Goal: Transaction & Acquisition: Purchase product/service

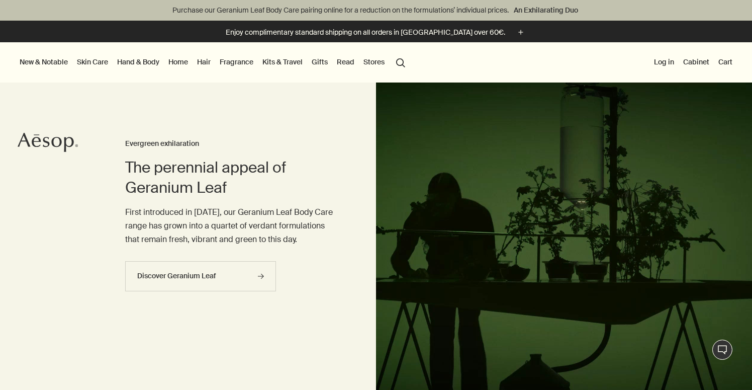
click at [660, 60] on button "Log in" at bounding box center [664, 61] width 24 height 13
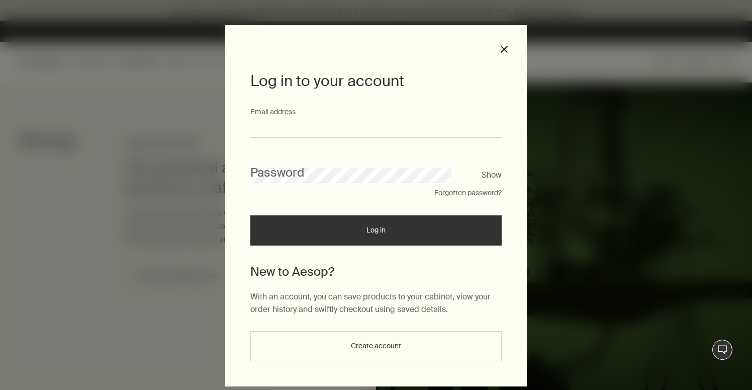
type input "**********"
click at [376, 234] on button "Log in" at bounding box center [375, 230] width 251 height 30
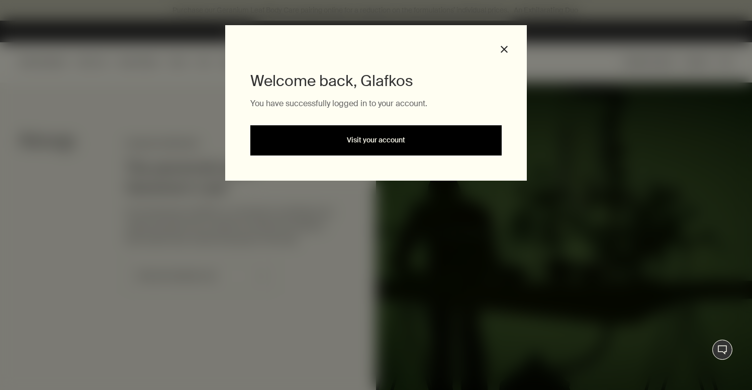
click at [468, 140] on link "Visit your account" at bounding box center [375, 140] width 251 height 30
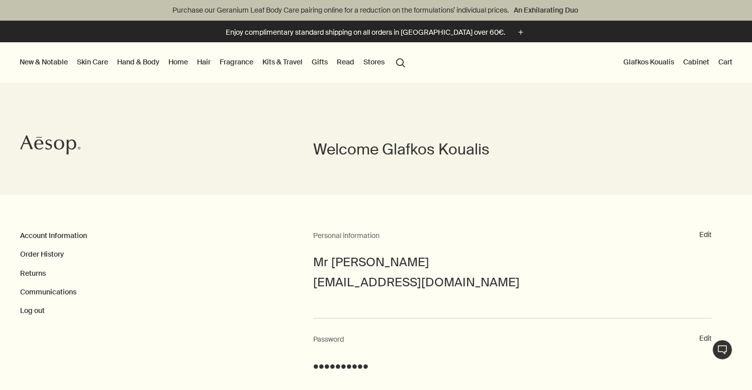
click at [157, 64] on link "Hand & Body" at bounding box center [138, 61] width 46 height 13
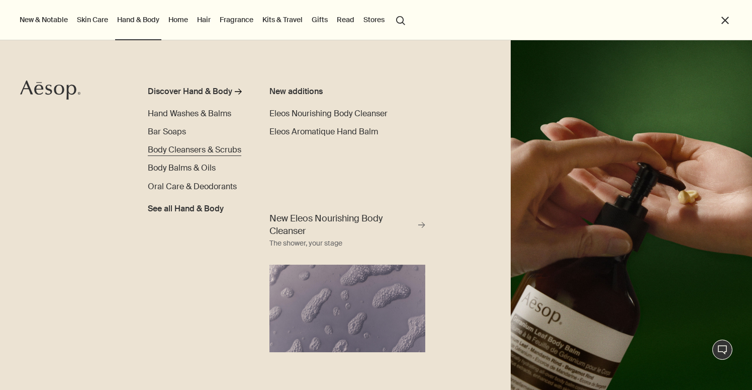
click at [192, 150] on span "Body Cleansers & Scrubs" at bounding box center [195, 149] width 94 height 11
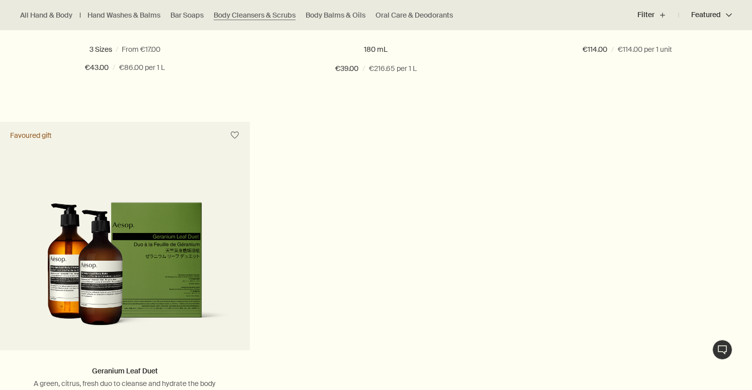
scroll to position [1373, 0]
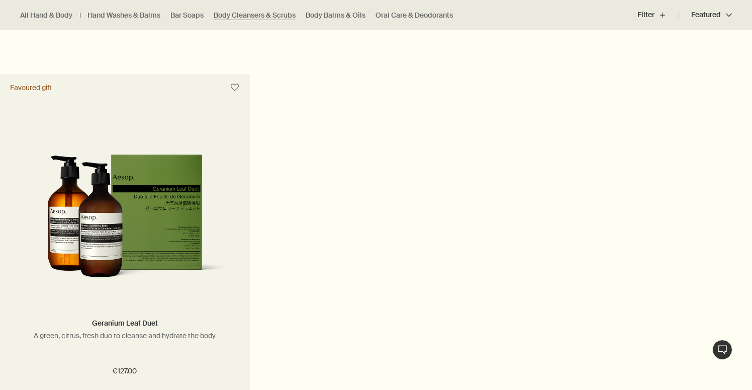
click at [178, 227] on img at bounding box center [125, 219] width 220 height 133
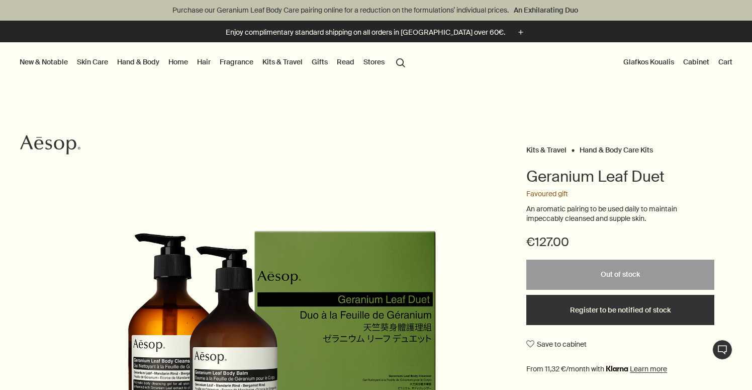
click at [101, 59] on link "Skin Care" at bounding box center [92, 61] width 35 height 13
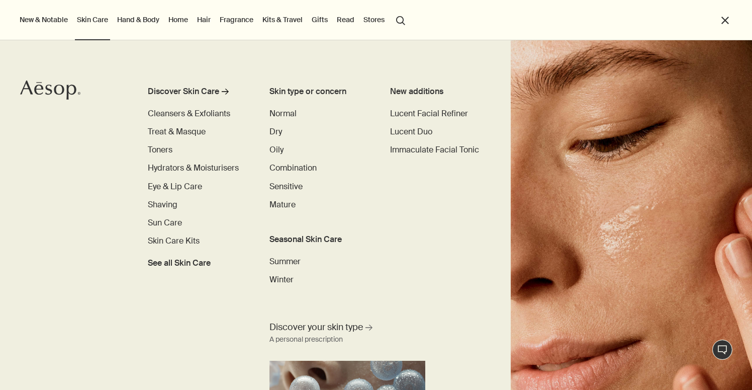
click at [145, 24] on link "Hand & Body" at bounding box center [138, 19] width 46 height 13
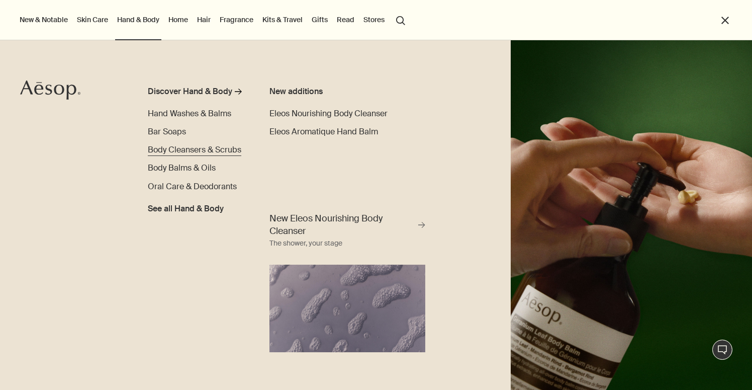
click at [174, 149] on span "Body Cleansers & Scrubs" at bounding box center [195, 149] width 94 height 11
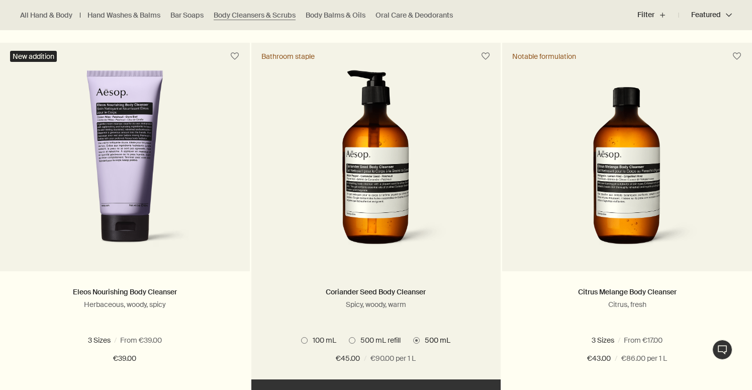
scroll to position [685, 0]
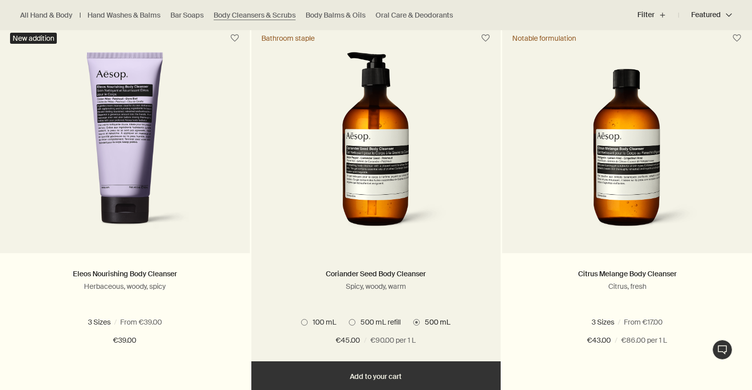
click at [354, 319] on span at bounding box center [352, 322] width 7 height 7
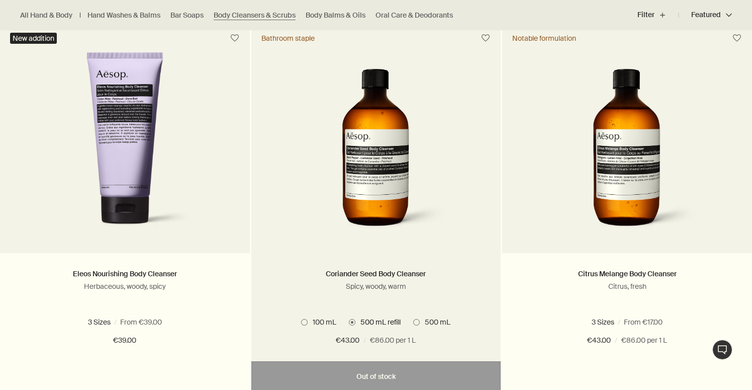
click at [422, 322] on span "500 mL" at bounding box center [435, 321] width 31 height 9
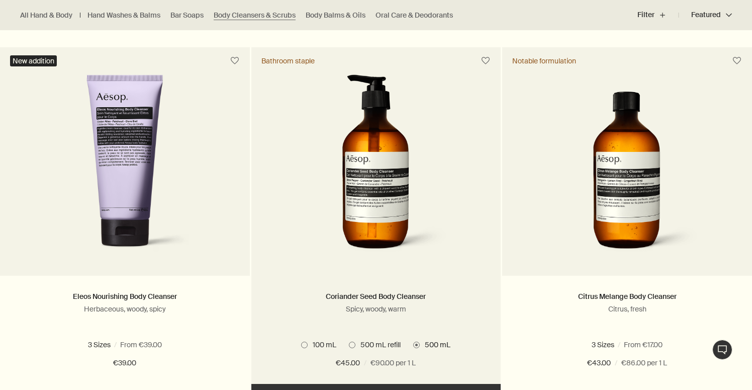
scroll to position [667, 0]
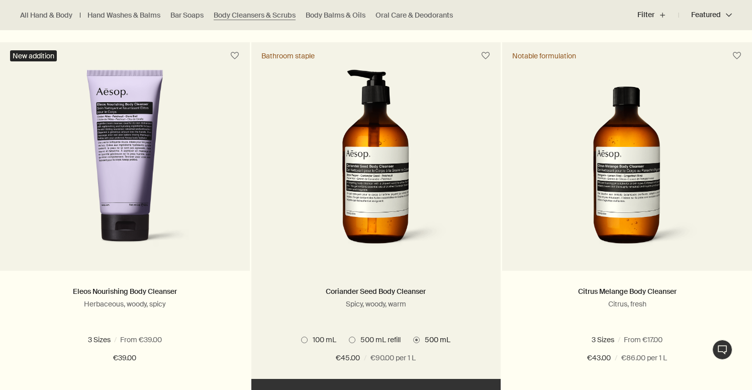
click at [357, 337] on span "500 mL refill" at bounding box center [378, 339] width 45 height 9
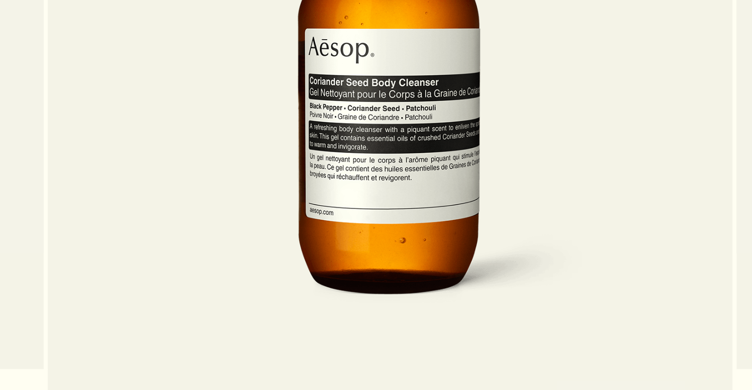
scroll to position [730, 0]
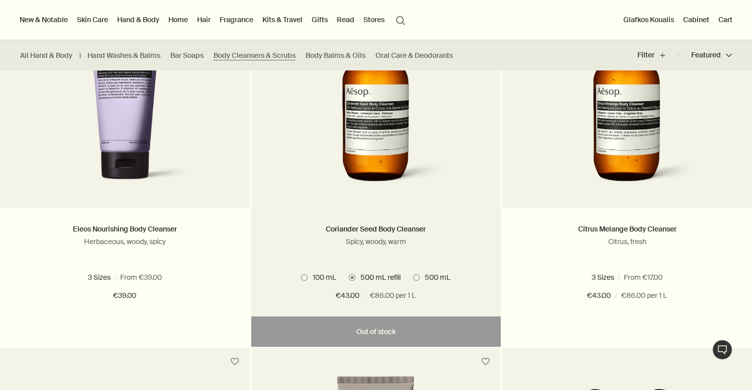
click at [414, 275] on label "500 mL" at bounding box center [431, 277] width 37 height 9
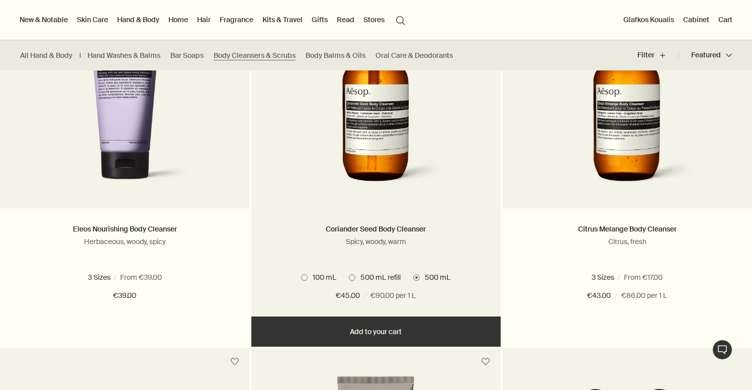
click at [372, 325] on button "Add Add to your cart" at bounding box center [376, 331] width 250 height 30
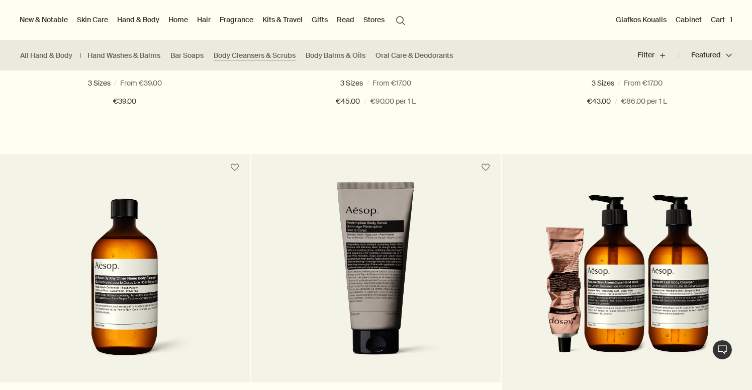
scroll to position [919, 0]
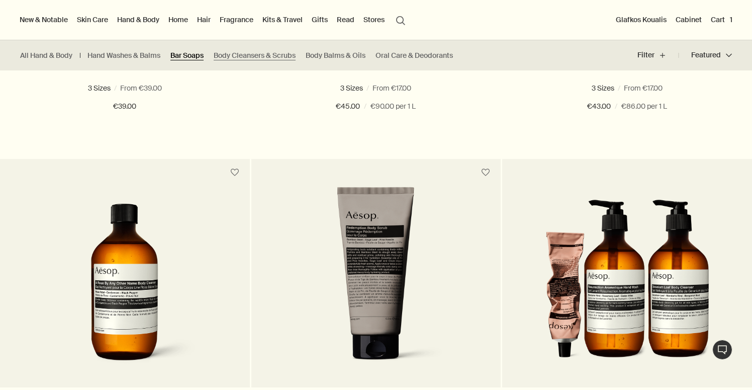
click at [199, 54] on link "Bar Soaps" at bounding box center [186, 56] width 33 height 10
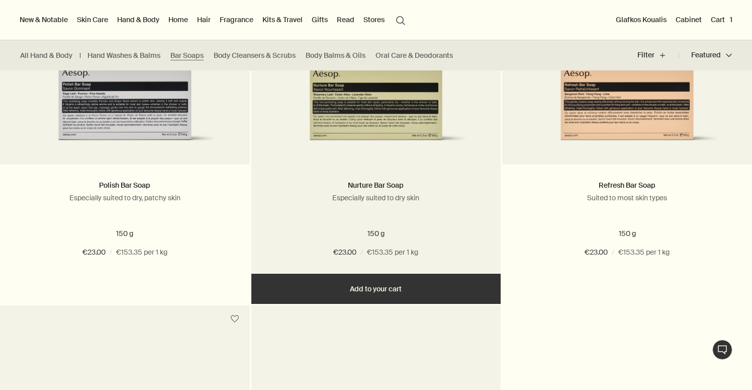
scroll to position [389, 0]
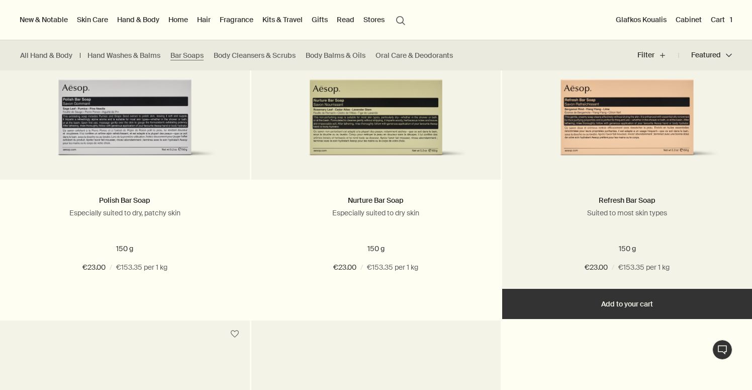
click at [587, 309] on button "Add Add to your cart" at bounding box center [627, 304] width 250 height 30
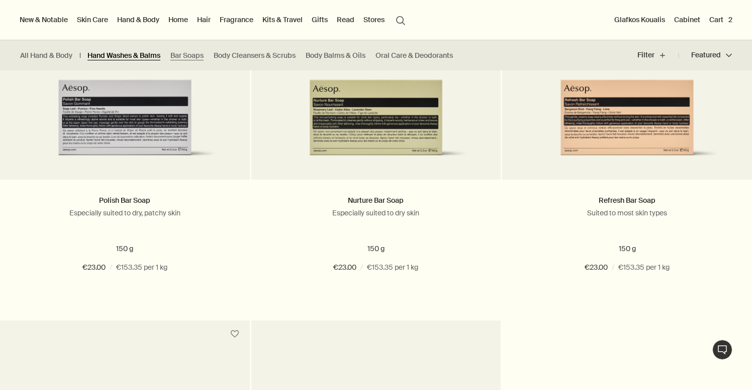
click at [136, 54] on link "Hand Washes & Balms" at bounding box center [123, 56] width 73 height 10
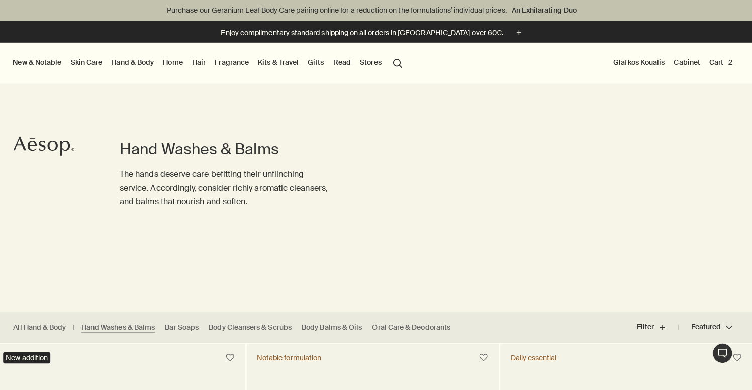
scroll to position [190, 0]
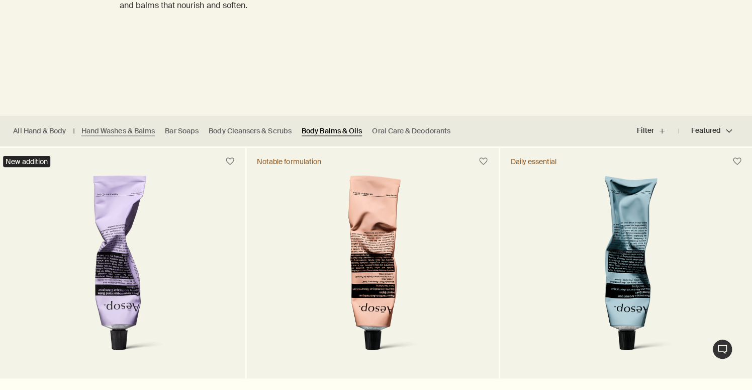
click at [323, 129] on link "Body Balms & Oils" at bounding box center [336, 134] width 60 height 10
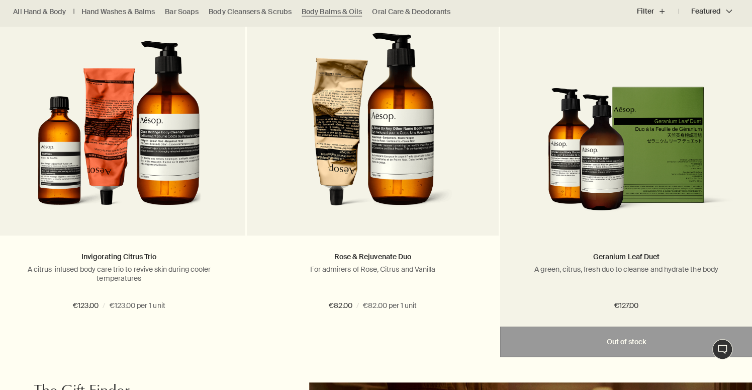
scroll to position [1630, 0]
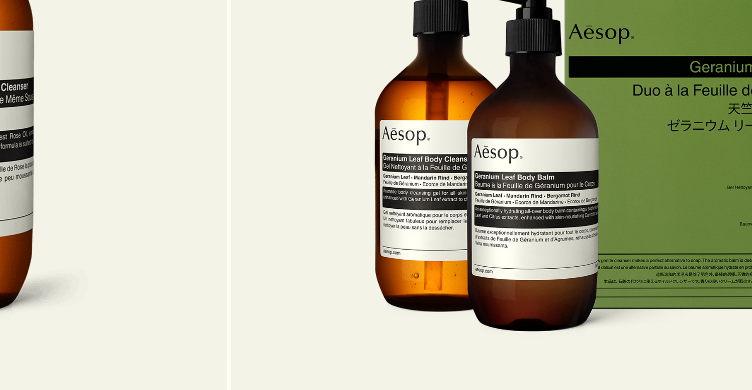
click at [517, 247] on img at bounding box center [627, 313] width 220 height 133
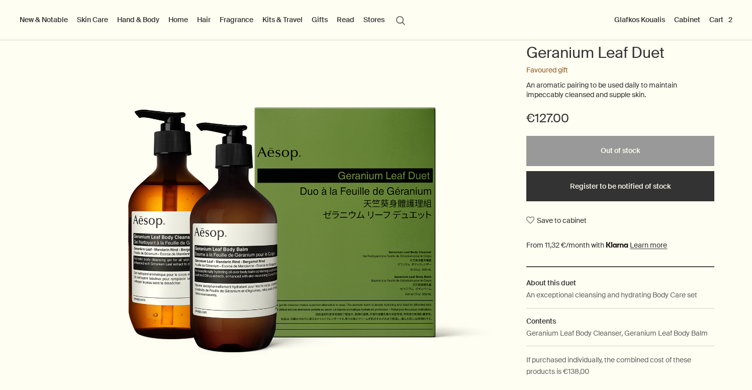
scroll to position [123, 0]
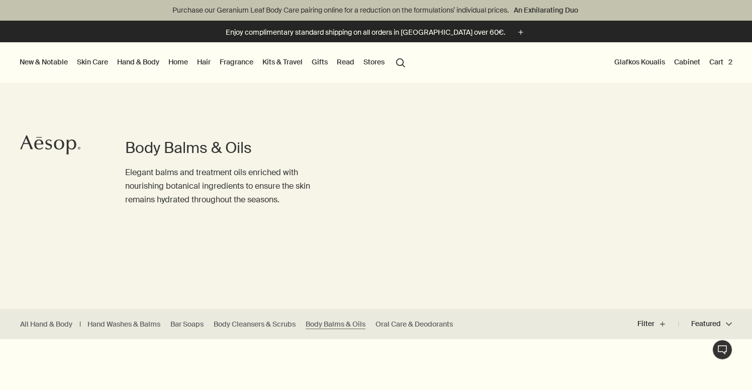
click at [731, 63] on button "Cart 2" at bounding box center [721, 61] width 27 height 13
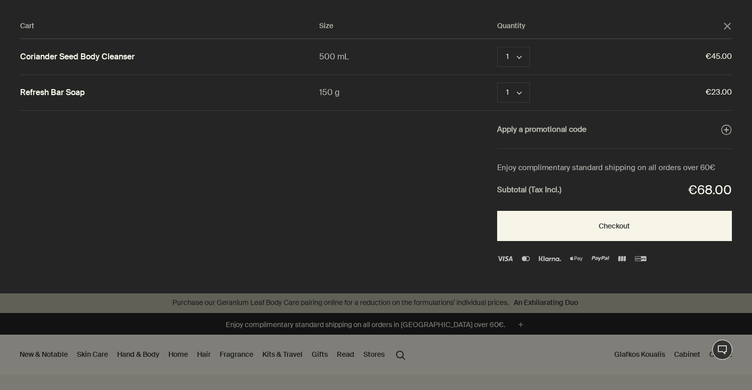
click at [730, 26] on icon "close" at bounding box center [727, 26] width 7 height 7
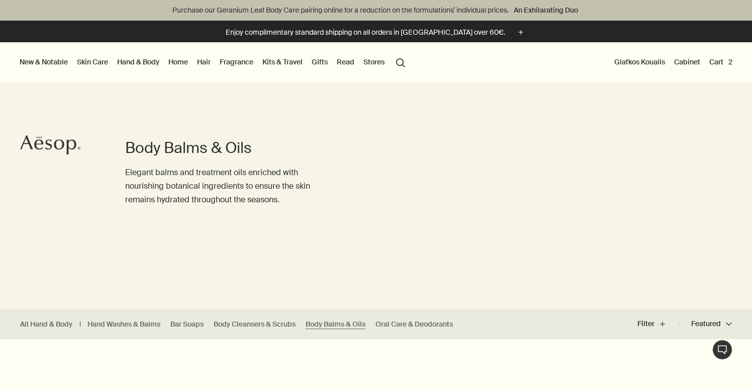
click at [147, 60] on link "Hand & Body" at bounding box center [138, 61] width 46 height 13
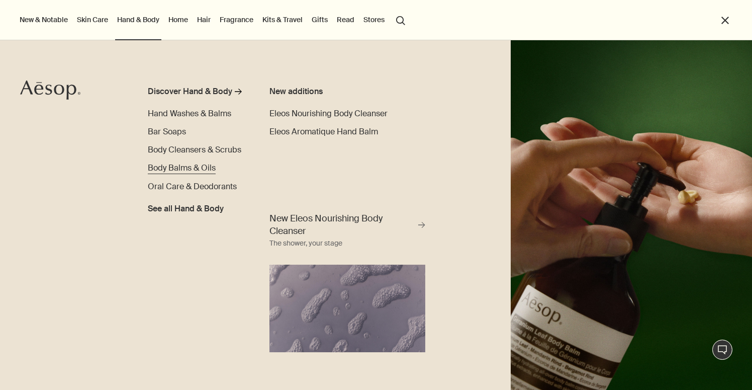
click at [206, 168] on span "Body Balms & Oils" at bounding box center [182, 167] width 68 height 11
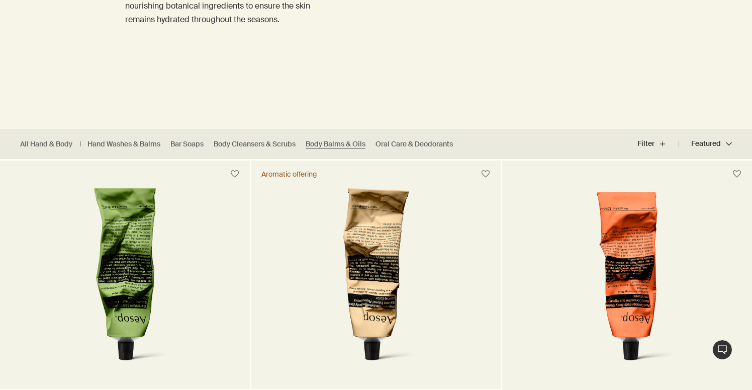
scroll to position [335, 0]
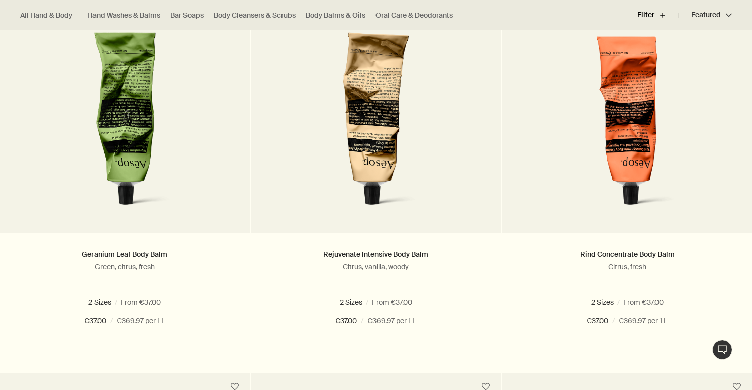
click at [651, 21] on button "Filter plus" at bounding box center [658, 15] width 41 height 24
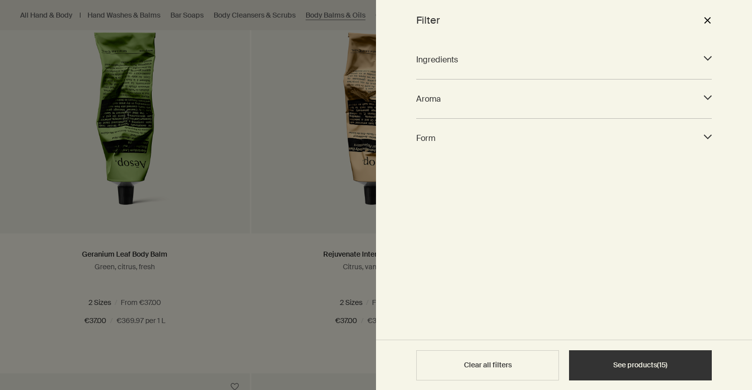
click at [571, 69] on div "Ingredients downArrow" at bounding box center [564, 59] width 296 height 27
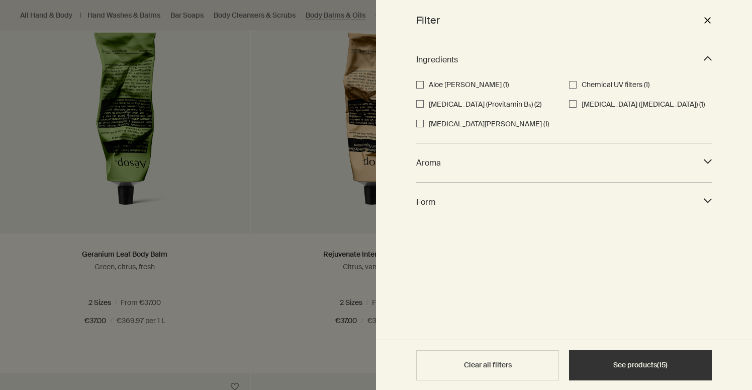
click at [571, 69] on div "Ingredients downArrow" at bounding box center [564, 59] width 296 height 27
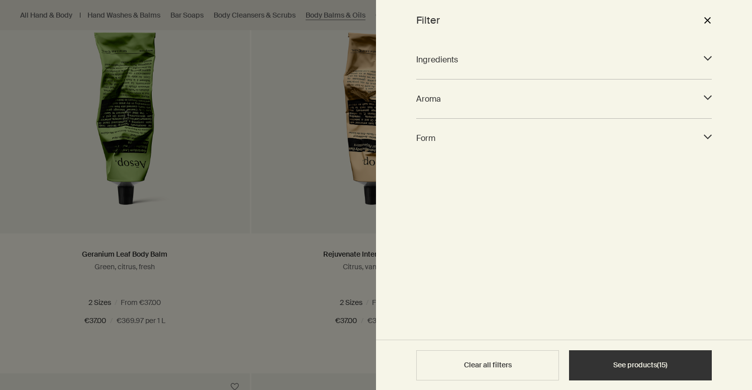
click at [550, 96] on span "Aroma" at bounding box center [555, 99] width 278 height 14
click at [516, 135] on span "Form" at bounding box center [555, 138] width 278 height 14
click at [516, 133] on span "Form" at bounding box center [555, 138] width 278 height 14
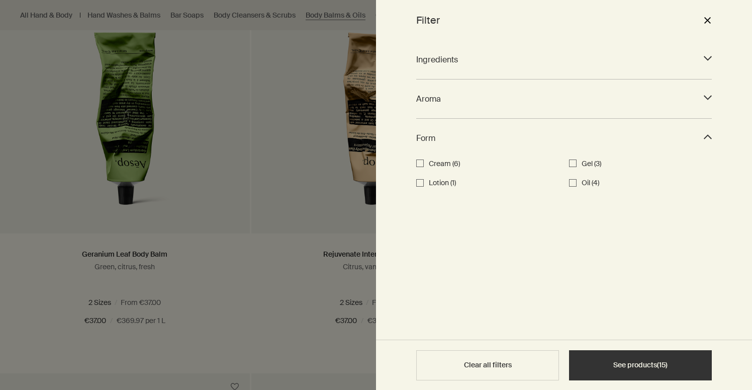
click at [430, 186] on label "Lotion (1)" at bounding box center [494, 183] width 130 height 12
click at [424, 186] on input "Lotion (1)" at bounding box center [420, 183] width 8 height 8
checkbox input "true"
click at [613, 370] on button "See products ( 1 )" at bounding box center [640, 365] width 143 height 30
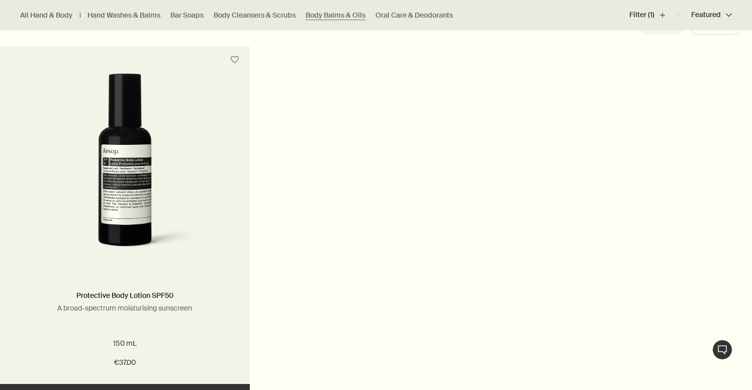
click at [148, 180] on img at bounding box center [124, 166] width 161 height 186
click at [138, 177] on img at bounding box center [124, 166] width 161 height 186
click at [126, 290] on div "Protective Body Lotion SPF50 A broad-spectrum moisturising sunscreen" at bounding box center [125, 310] width 220 height 41
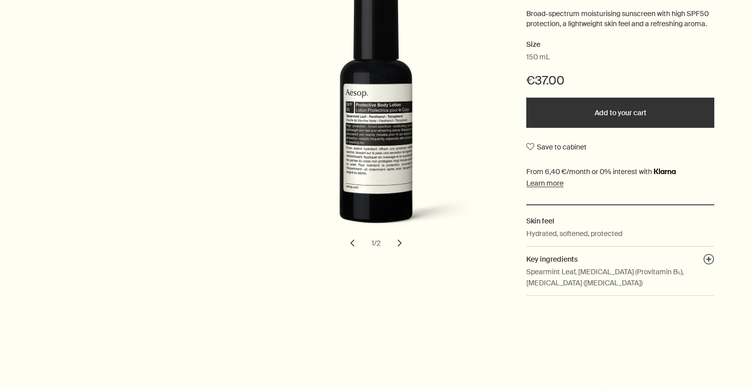
scroll to position [230, 0]
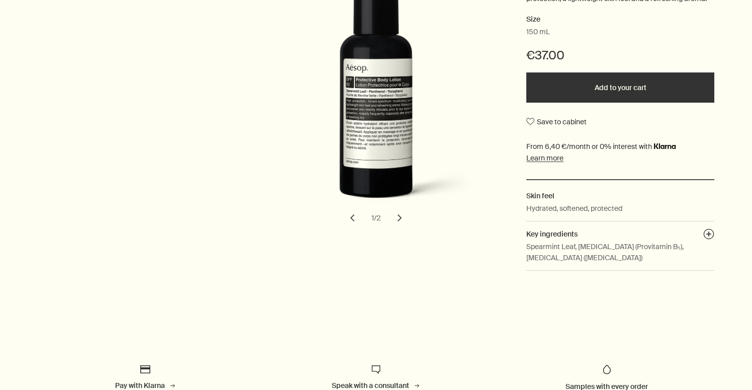
click at [398, 215] on button "chevron" at bounding box center [400, 218] width 22 height 22
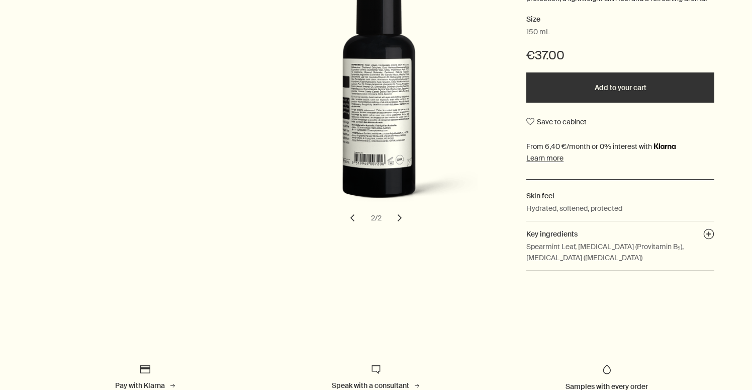
click at [397, 215] on button "chevron" at bounding box center [400, 218] width 22 height 22
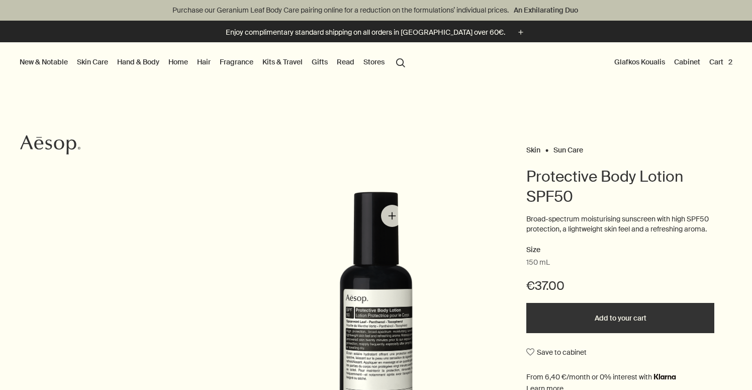
scroll to position [0, 0]
click at [134, 64] on link "Hand & Body" at bounding box center [138, 61] width 46 height 13
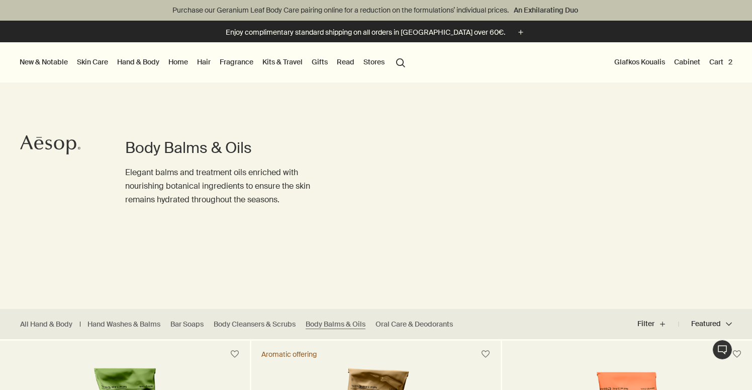
click at [725, 67] on button "Cart 2" at bounding box center [721, 61] width 27 height 13
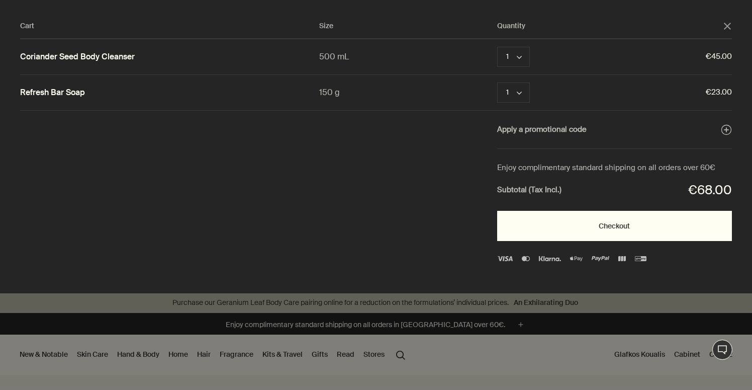
click at [659, 217] on button "Checkout" at bounding box center [614, 226] width 235 height 30
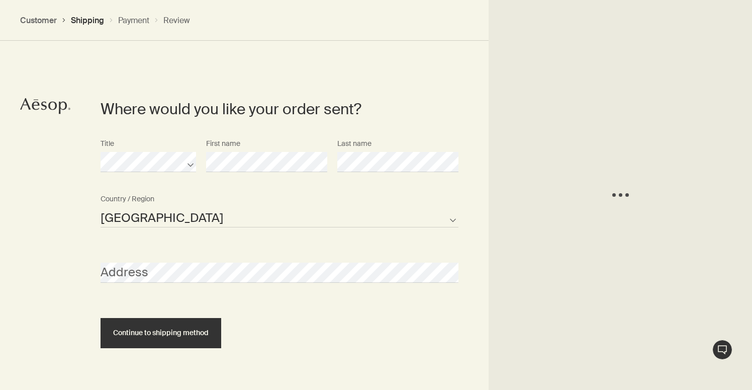
scroll to position [225, 0]
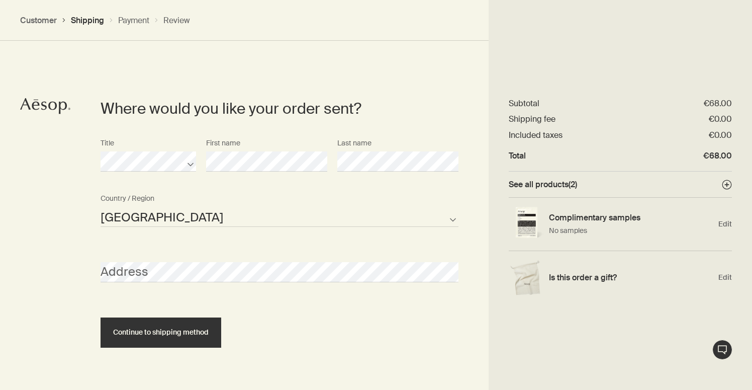
select select "CY"
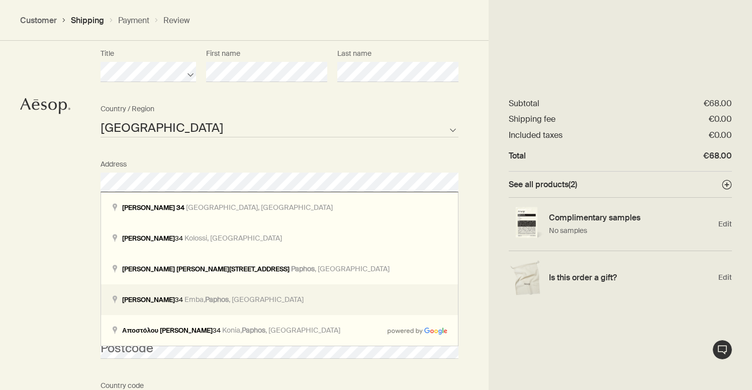
scroll to position [318, 0]
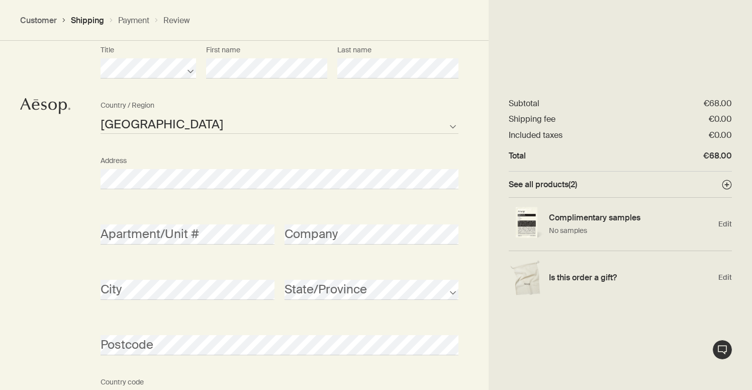
click at [59, 296] on div "Where would you like your order sent? Title First name Last name Austria Bulgar…" at bounding box center [376, 241] width 752 height 604
click at [282, 319] on div "Postcode" at bounding box center [280, 336] width 368 height 38
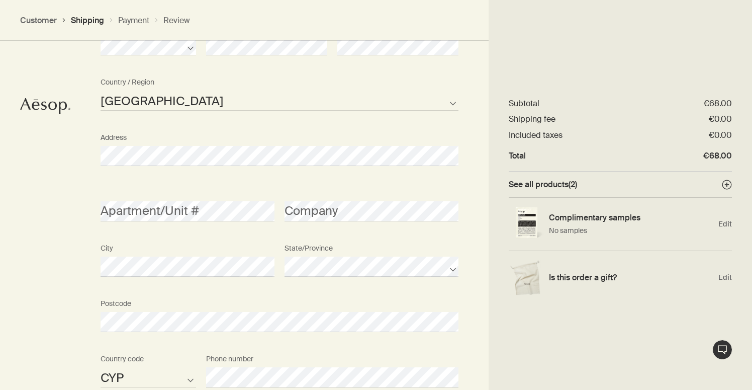
scroll to position [336, 0]
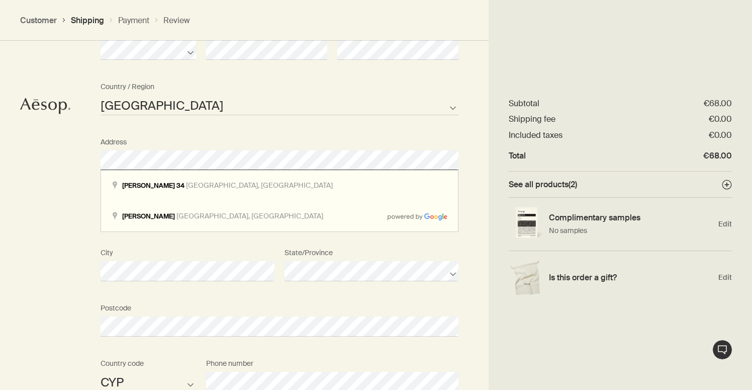
click at [79, 157] on section "Where would you like your order sent? Title First name Last name Austria Bulgar…" at bounding box center [279, 222] width 418 height 604
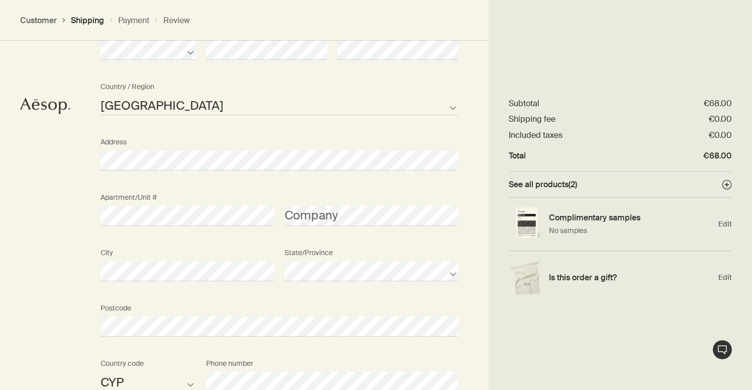
click at [241, 136] on div "Address" at bounding box center [280, 152] width 368 height 38
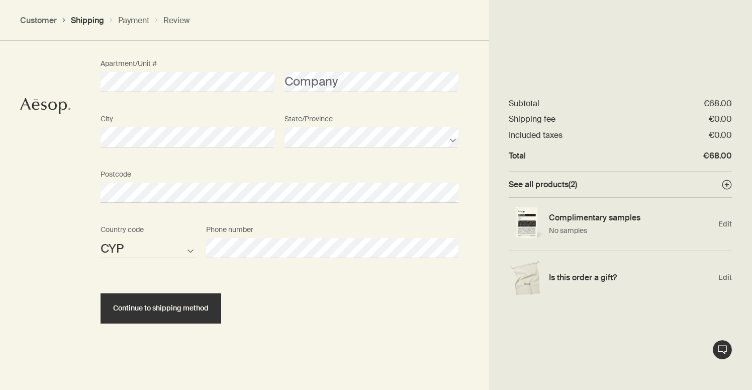
scroll to position [470, 0]
click at [728, 222] on span "Edit" at bounding box center [726, 224] width 14 height 10
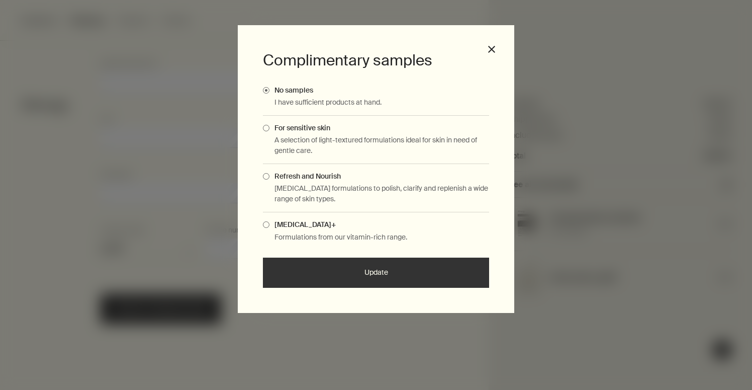
click at [271, 175] on span "Refresh and Nourish" at bounding box center [305, 175] width 71 height 9
click at [270, 175] on input "Refresh and Nourish" at bounding box center [270, 174] width 0 height 7
click at [289, 257] on button "Update" at bounding box center [376, 272] width 226 height 30
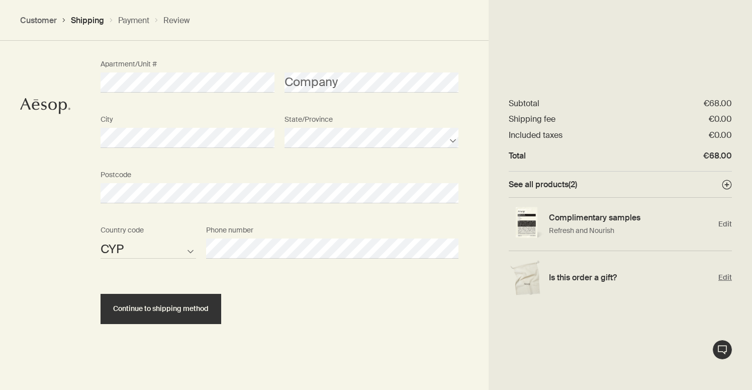
click at [727, 280] on span "Edit" at bounding box center [726, 278] width 14 height 10
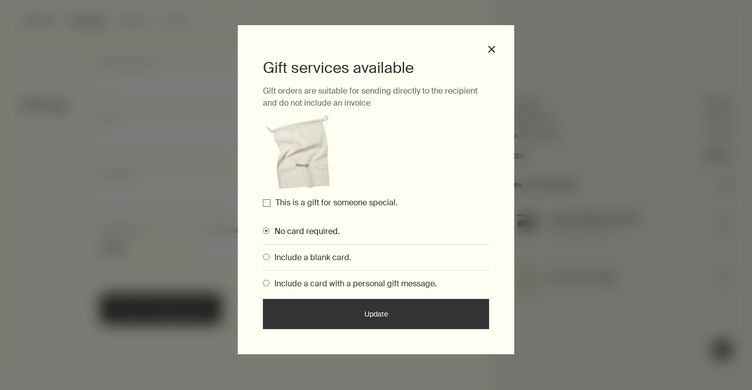
click at [266, 201] on input "This is a gift for someone special." at bounding box center [267, 203] width 8 height 8
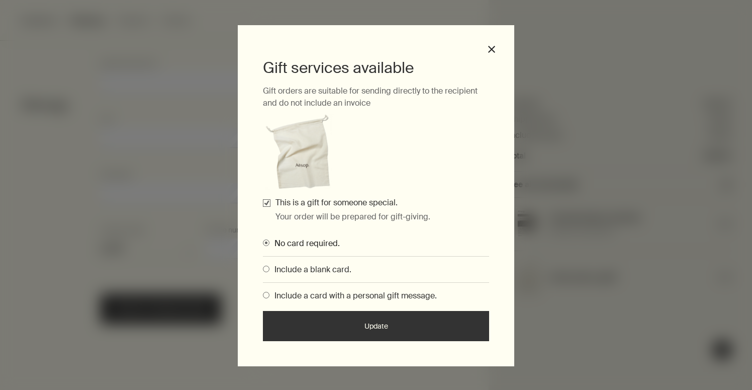
click at [303, 329] on button "Update" at bounding box center [376, 326] width 226 height 30
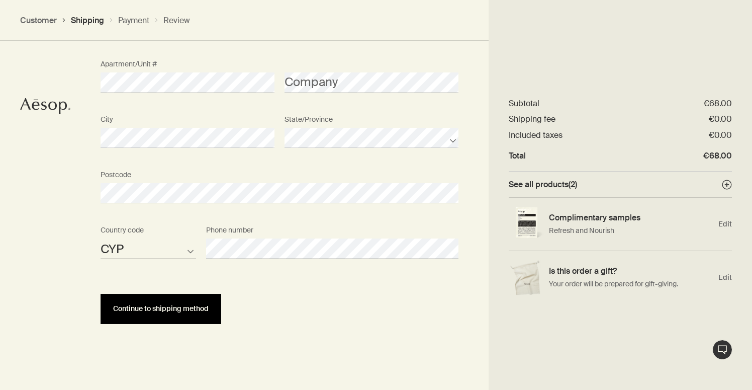
click at [178, 303] on button "Continue to shipping method" at bounding box center [161, 309] width 121 height 30
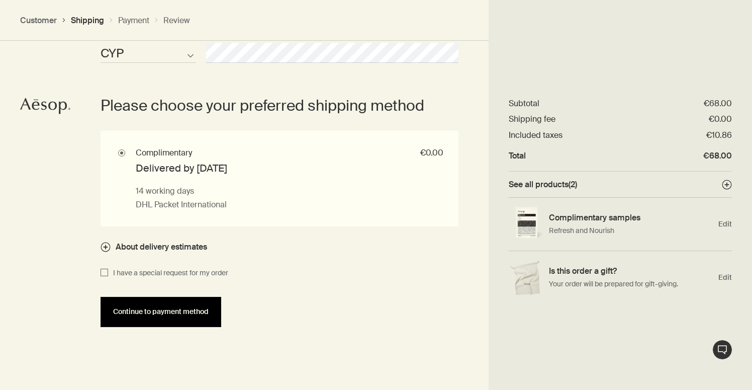
scroll to position [666, 0]
click at [161, 307] on span "Continue to payment method" at bounding box center [161, 311] width 96 height 8
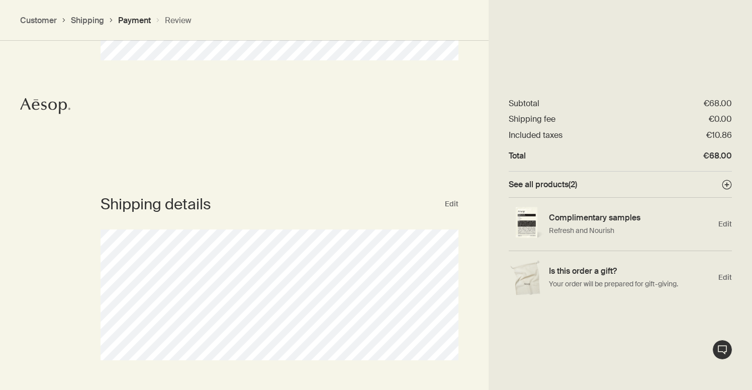
scroll to position [136, 0]
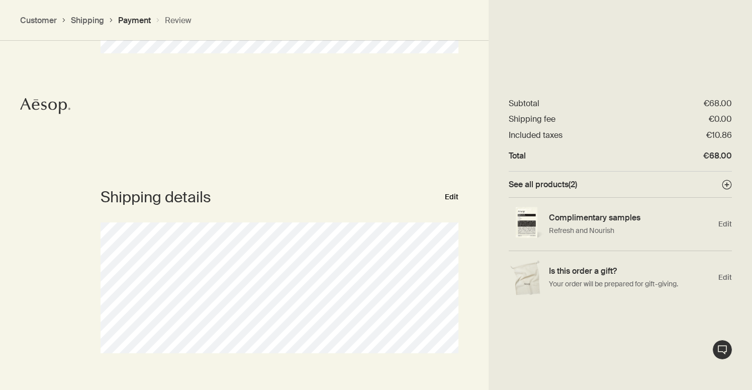
click at [448, 194] on button "Edit" at bounding box center [452, 197] width 14 height 12
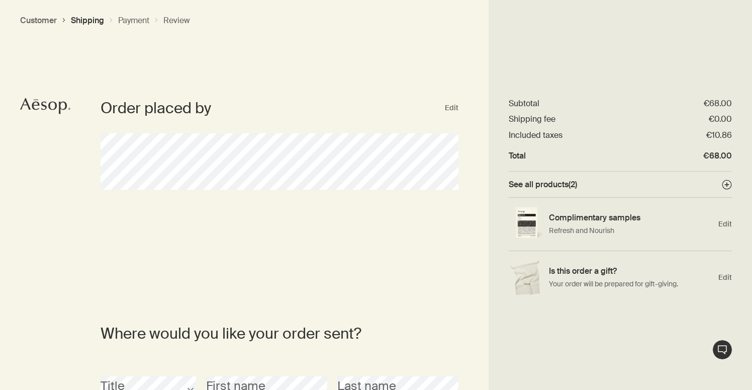
scroll to position [0, 0]
click at [450, 108] on button "Edit" at bounding box center [452, 108] width 14 height 12
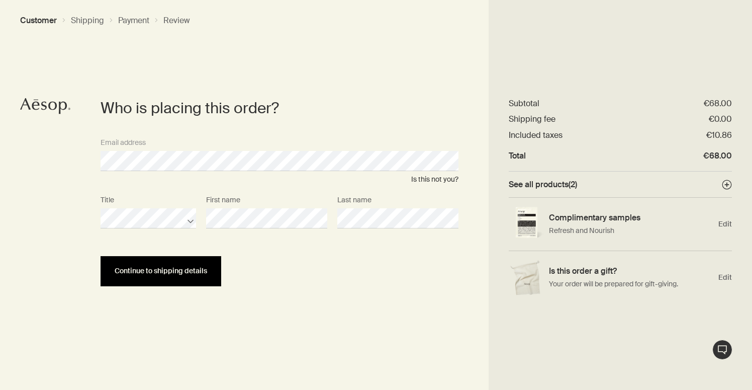
click at [165, 273] on span "Continue to shipping details" at bounding box center [161, 271] width 93 height 8
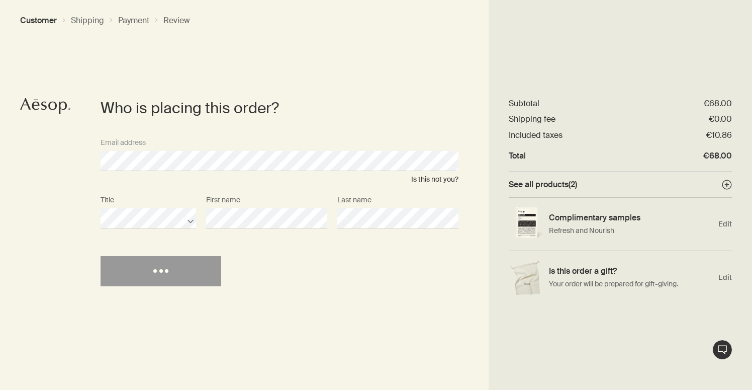
select select "CY"
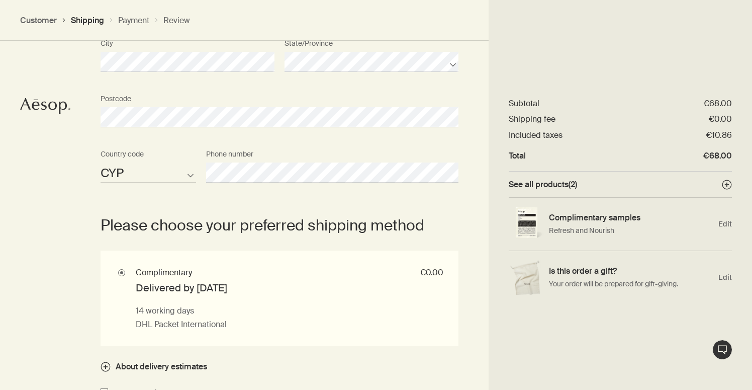
scroll to position [595, 0]
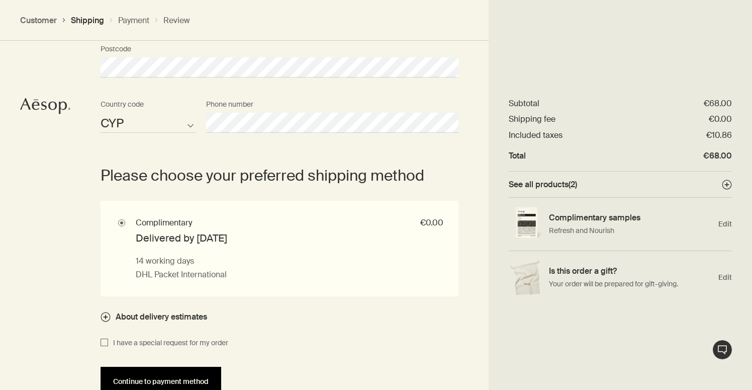
click at [151, 380] on span "Continue to payment method" at bounding box center [161, 382] width 96 height 8
select select "DE"
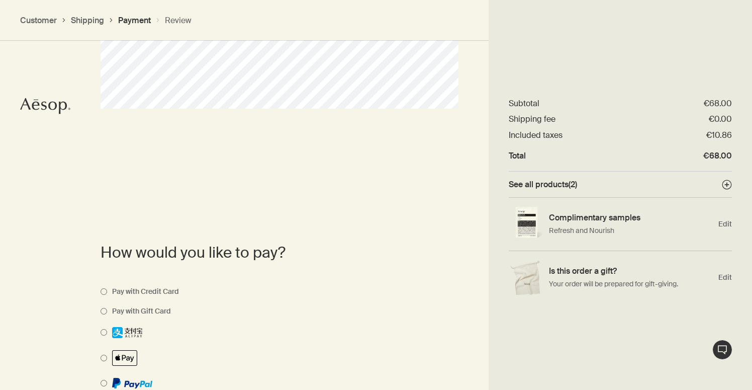
scroll to position [215, 0]
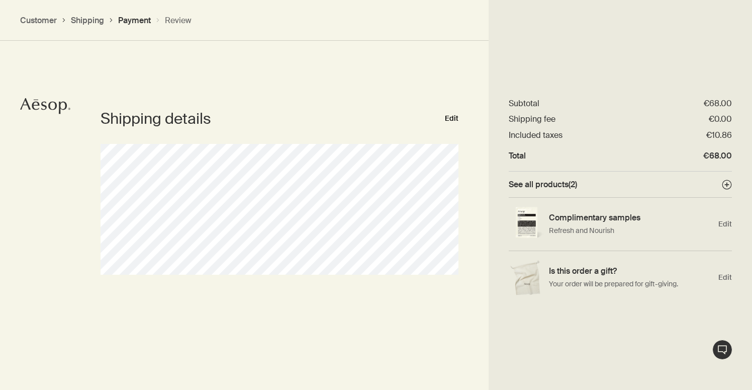
click at [451, 114] on button "Edit" at bounding box center [452, 119] width 14 height 12
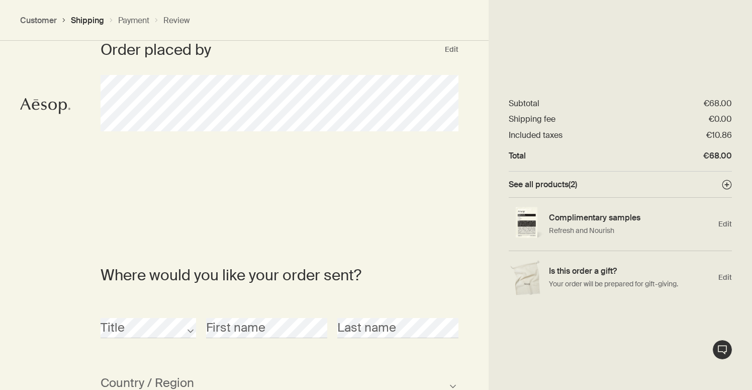
scroll to position [214, 0]
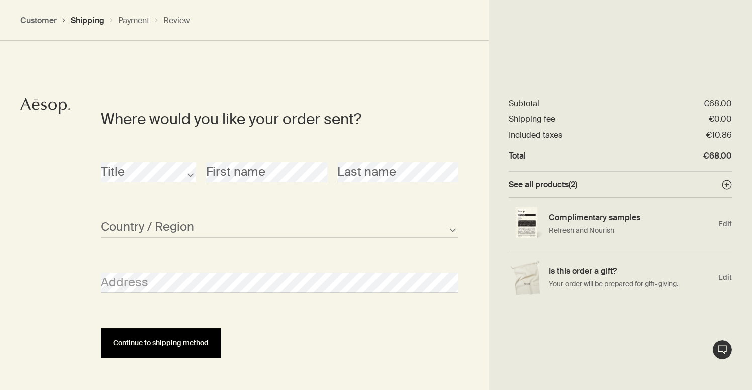
click at [188, 346] on button "Continue to shipping method" at bounding box center [161, 343] width 121 height 30
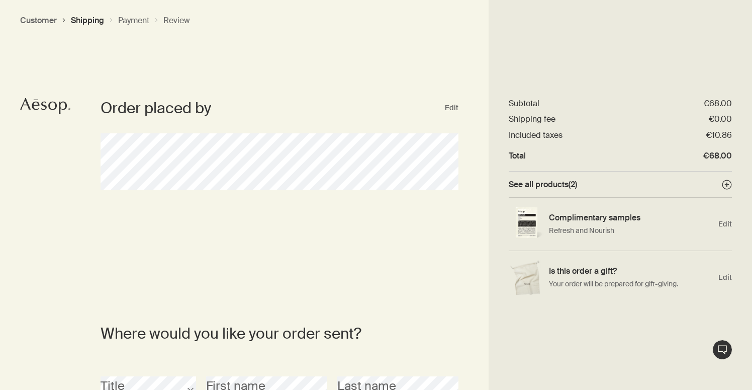
scroll to position [0, 0]
click at [453, 104] on button "Edit" at bounding box center [452, 108] width 14 height 12
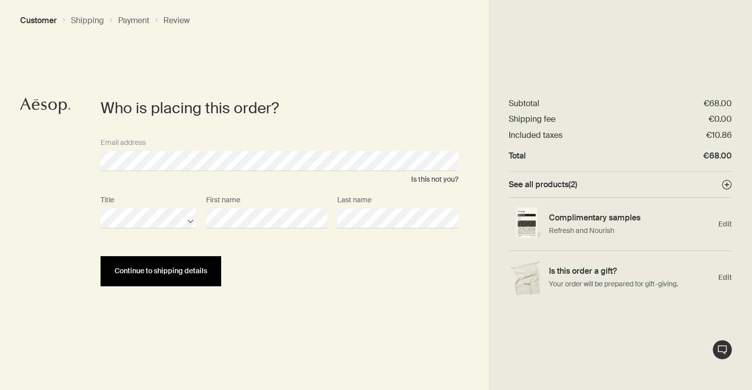
click at [175, 273] on span "Continue to shipping details" at bounding box center [161, 271] width 93 height 8
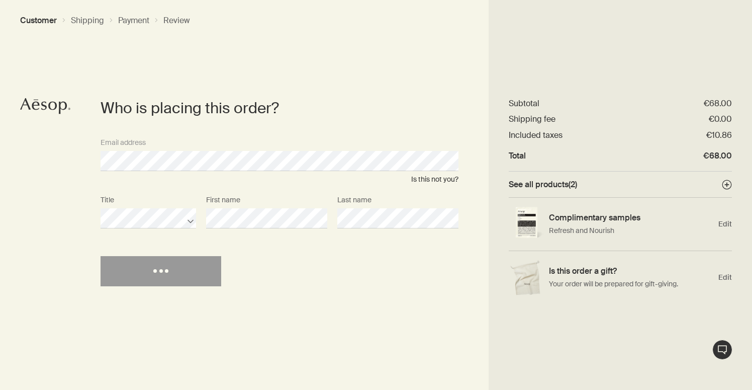
select select "CY"
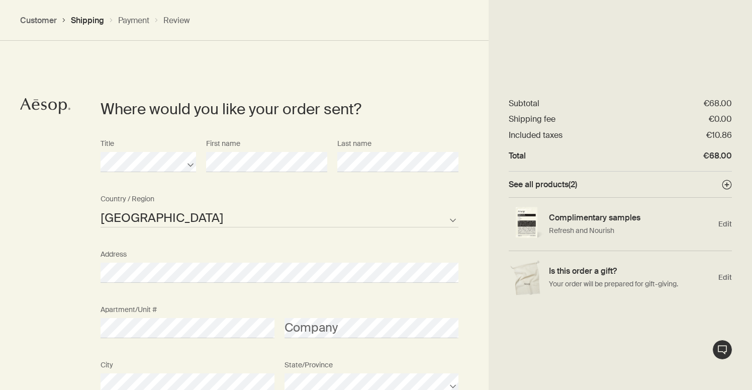
scroll to position [225, 0]
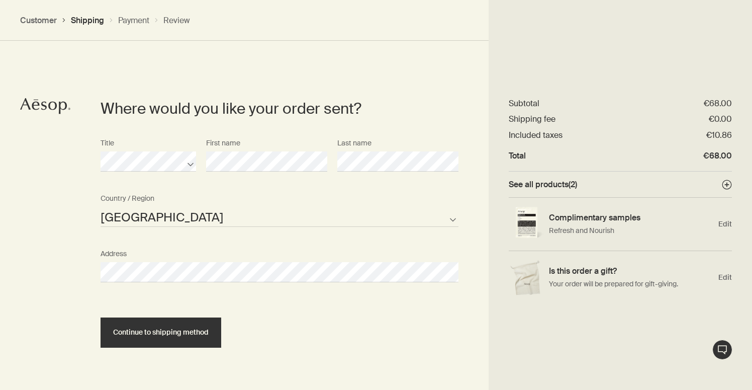
select select "CY"
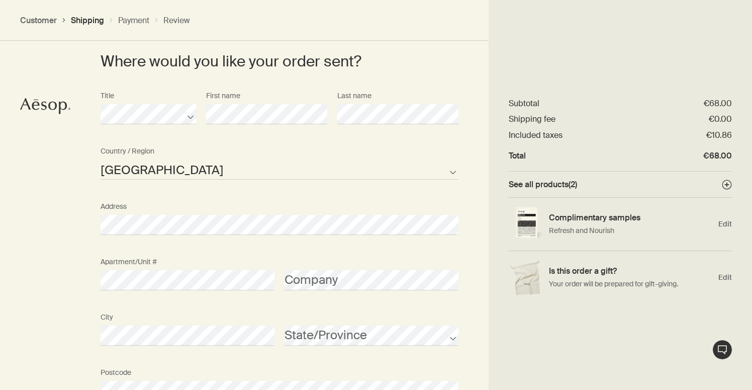
scroll to position [314, 0]
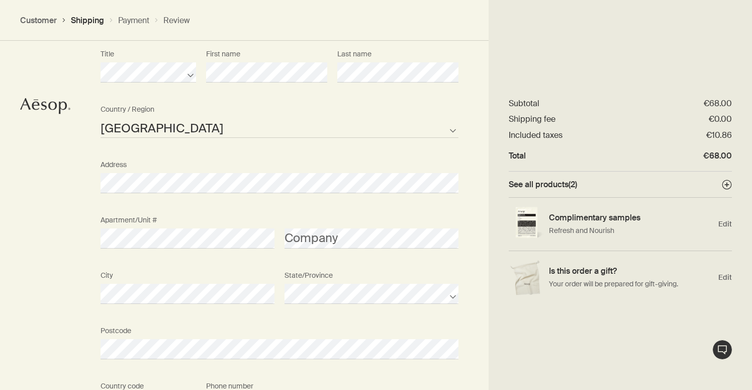
click at [278, 329] on div "Postcode" at bounding box center [280, 340] width 368 height 38
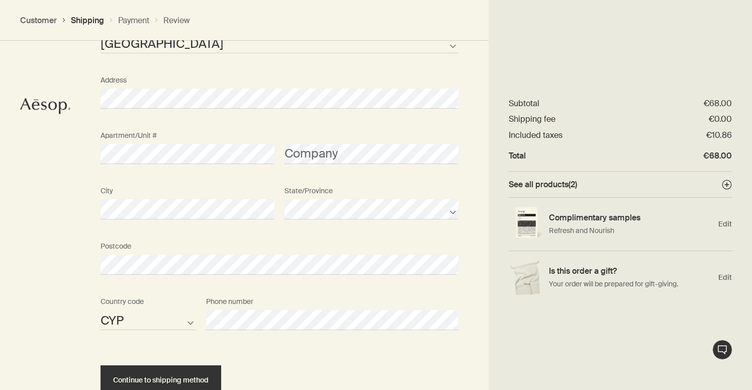
scroll to position [458, 0]
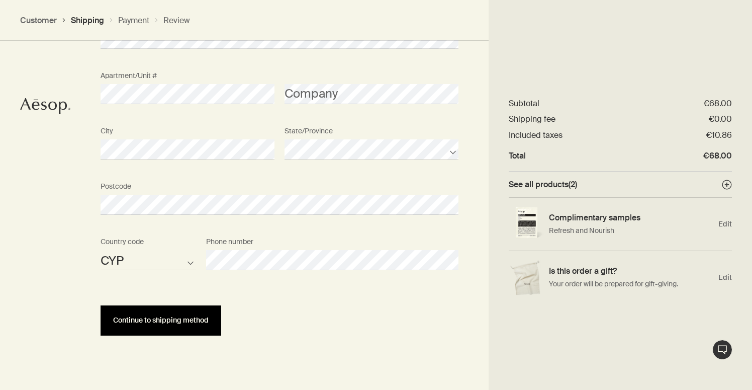
click at [173, 325] on button "Continue to shipping method" at bounding box center [161, 320] width 121 height 30
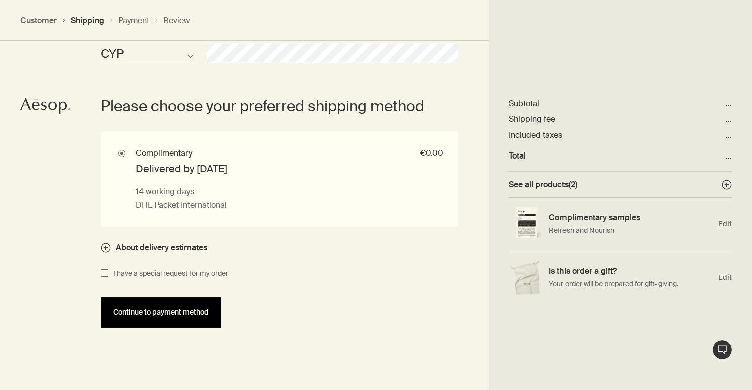
scroll to position [666, 0]
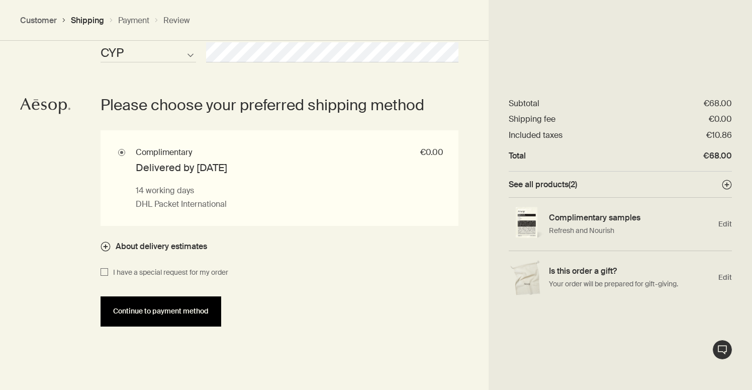
click at [175, 307] on span "Continue to payment method" at bounding box center [161, 311] width 96 height 8
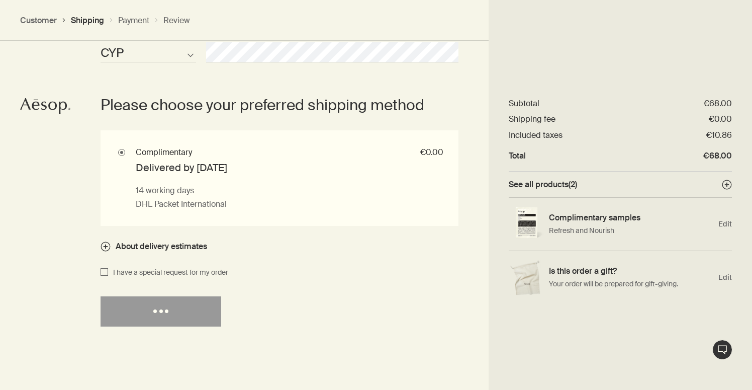
select select "DE"
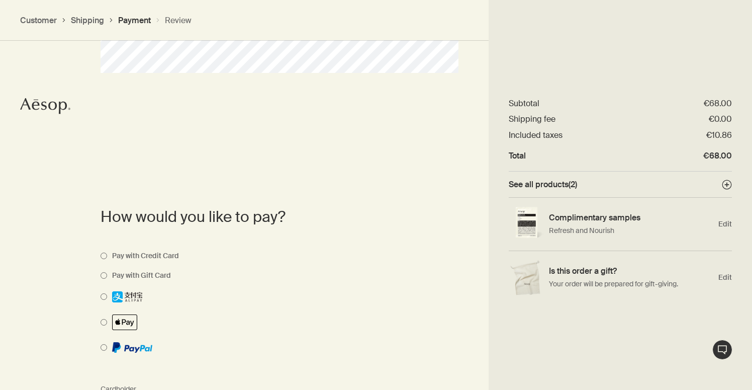
scroll to position [232, 0]
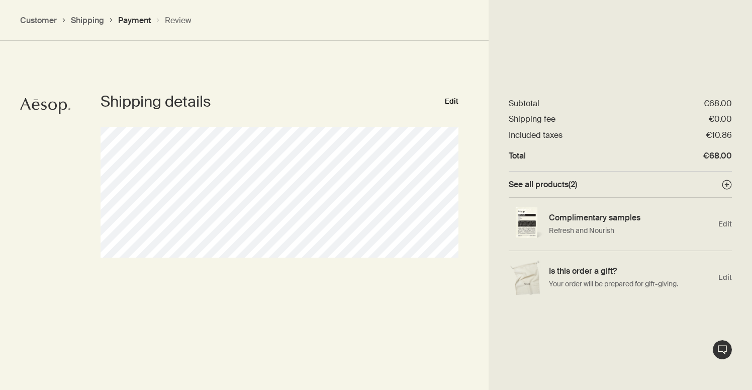
click at [456, 97] on button "Edit" at bounding box center [452, 102] width 14 height 12
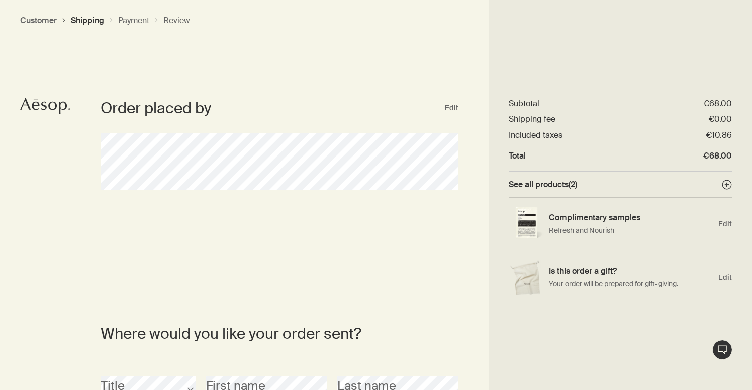
scroll to position [0, 0]
click at [457, 106] on button "Edit" at bounding box center [452, 108] width 14 height 12
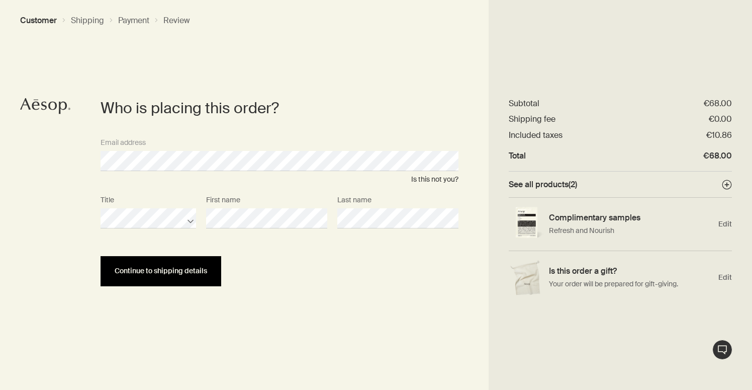
click at [135, 270] on span "Continue to shipping details" at bounding box center [161, 271] width 93 height 8
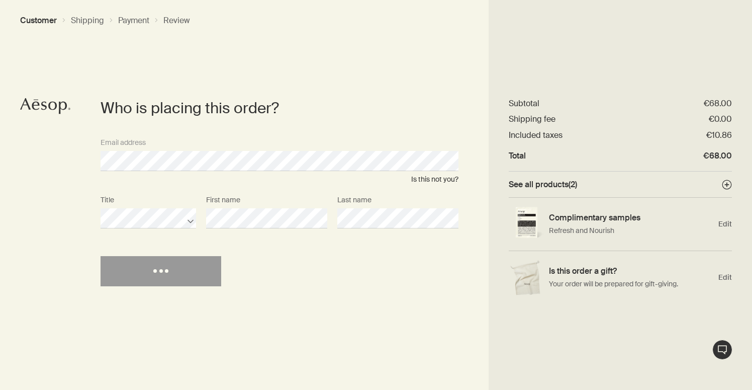
select select "CY"
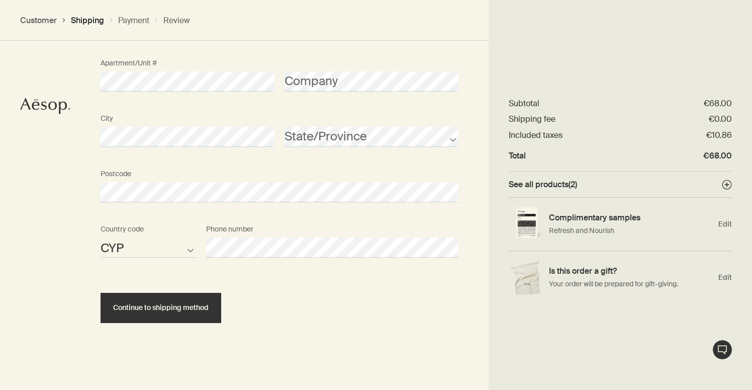
scroll to position [470, 0]
click at [174, 307] on span "Continue to shipping method" at bounding box center [161, 309] width 96 height 8
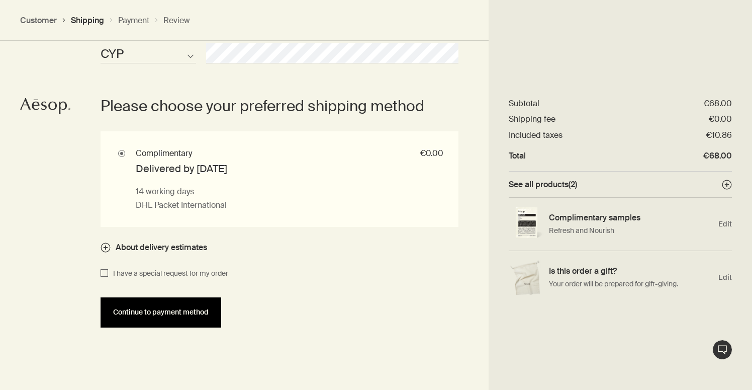
scroll to position [666, 0]
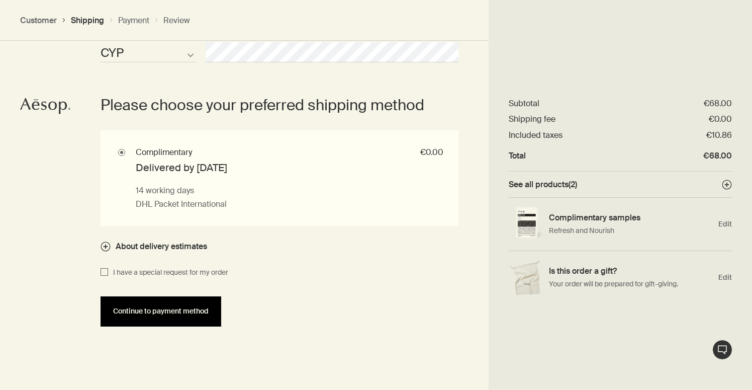
click at [173, 309] on span "Continue to payment method" at bounding box center [161, 311] width 96 height 8
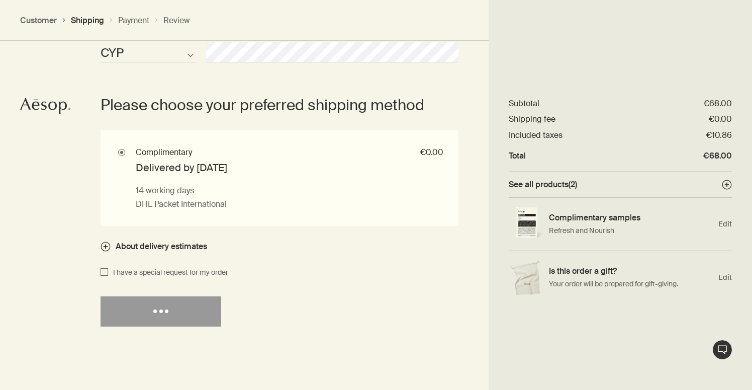
select select "DE"
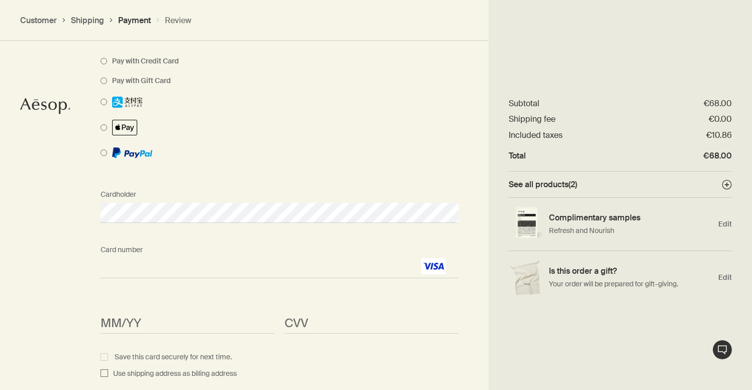
scroll to position [615, 0]
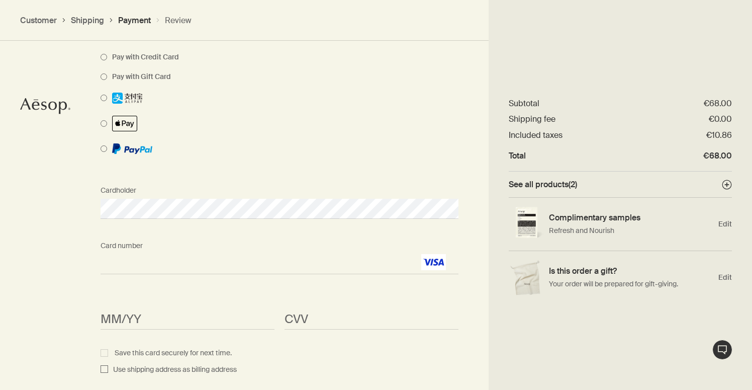
click at [139, 325] on span "<p>Your browser does not support iframes.</p>" at bounding box center [188, 319] width 174 height 20
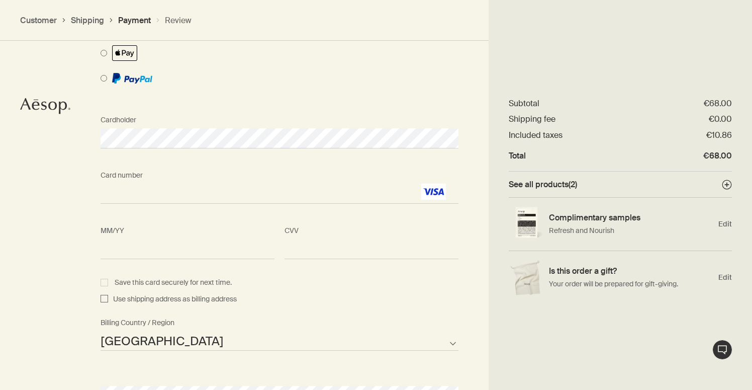
scroll to position [690, 0]
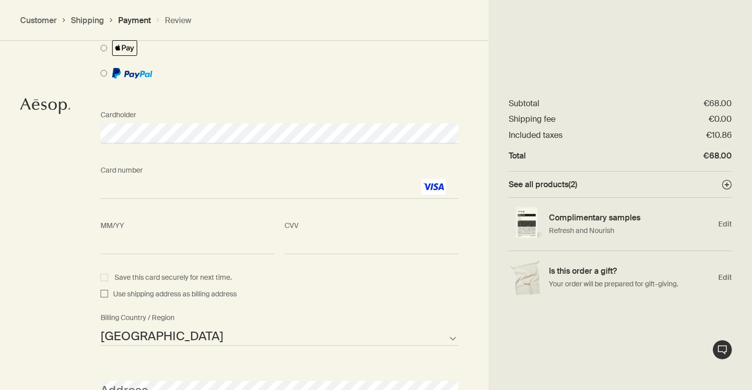
click at [104, 274] on label "Save this card securely for next time." at bounding box center [280, 278] width 358 height 12
click at [104, 274] on input "Save this card securely for next time." at bounding box center [106, 276] width 7 height 7
checkbox input "true"
click at [105, 290] on input "Use shipping address as billing address" at bounding box center [105, 294] width 8 height 12
checkbox input "true"
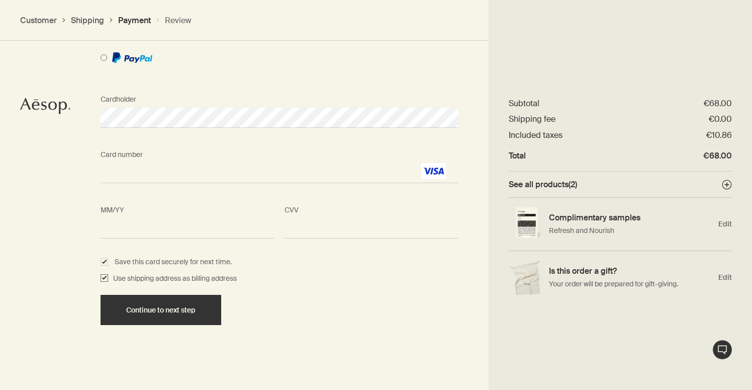
scroll to position [706, 0]
click at [149, 310] on span "Continue to next step" at bounding box center [160, 311] width 69 height 8
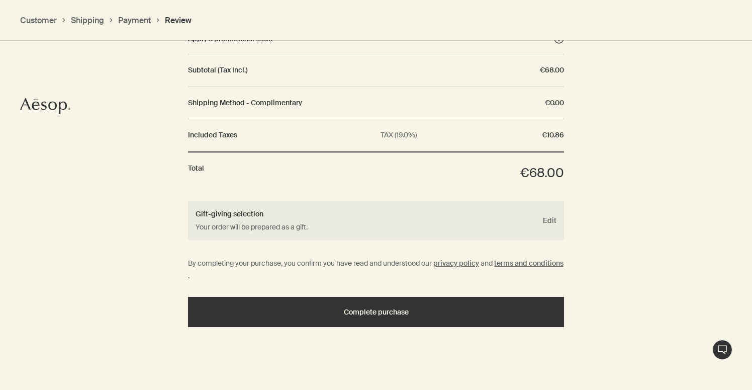
scroll to position [1044, 0]
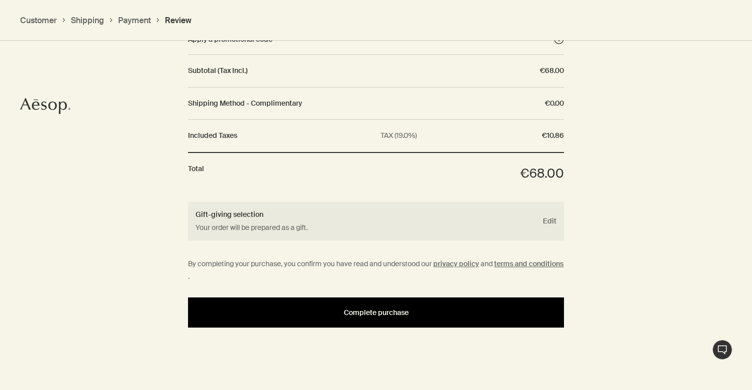
click at [262, 297] on button "Complete purchase" at bounding box center [376, 312] width 376 height 30
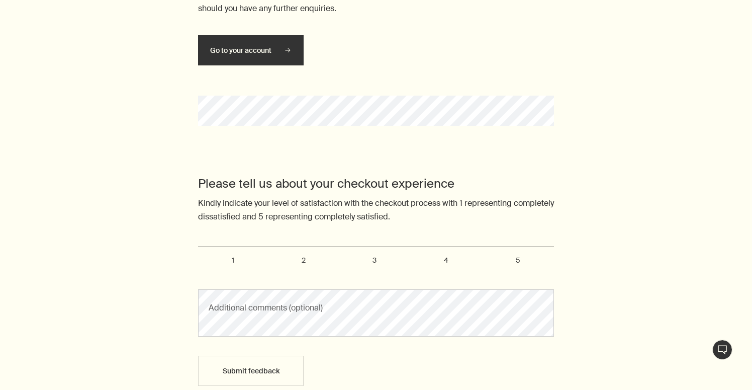
scroll to position [225, 0]
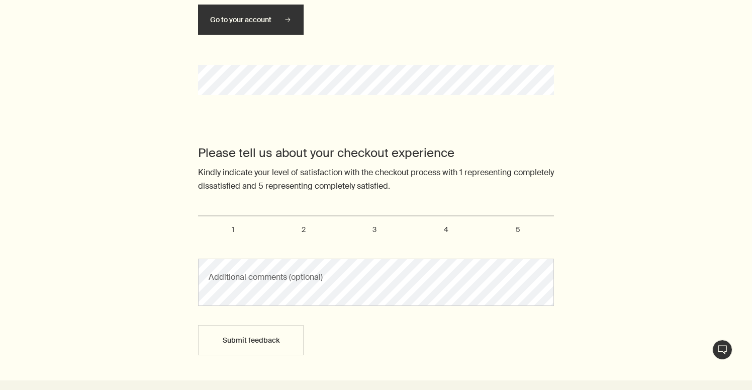
click at [518, 225] on span "5" at bounding box center [518, 229] width 5 height 9
click at [207, 223] on input "5" at bounding box center [204, 220] width 7 height 7
radio input "true"
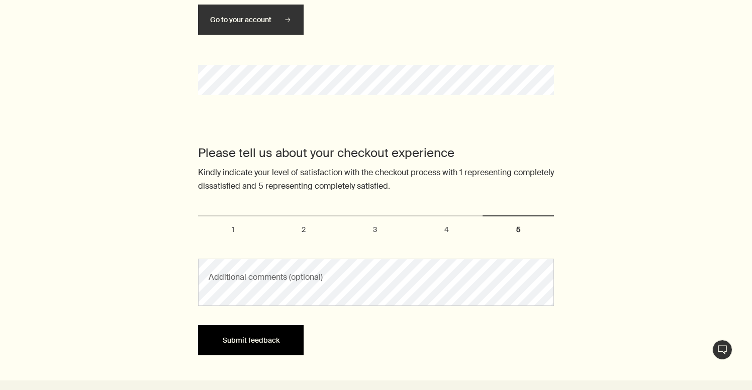
click at [282, 345] on button "Submit feedback" at bounding box center [251, 340] width 106 height 30
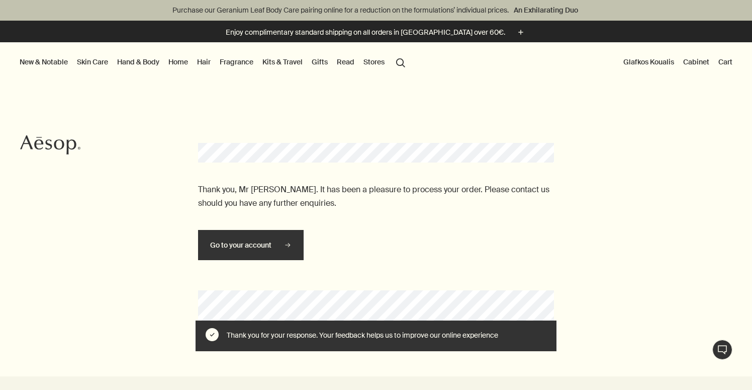
scroll to position [0, 0]
click at [655, 61] on button "Glafkos Koualis" at bounding box center [649, 61] width 55 height 13
